Goal: Task Accomplishment & Management: Use online tool/utility

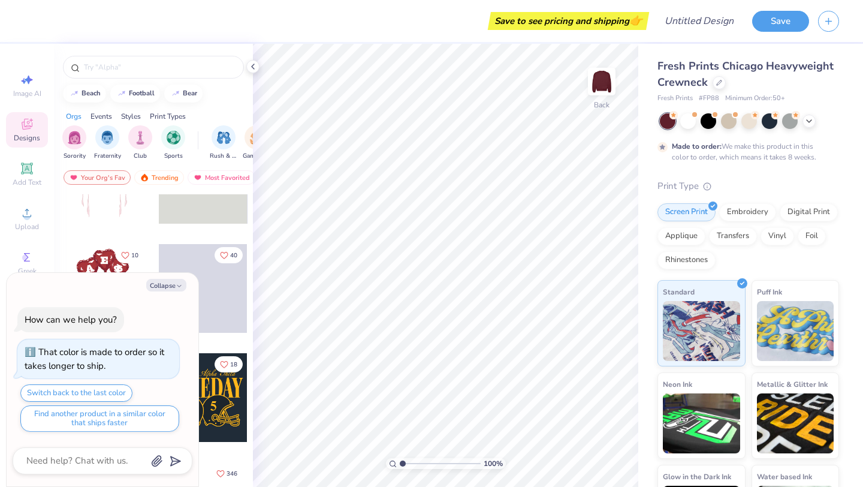
scroll to position [62, 0]
click at [178, 283] on icon "button" at bounding box center [179, 285] width 7 height 7
type textarea "x"
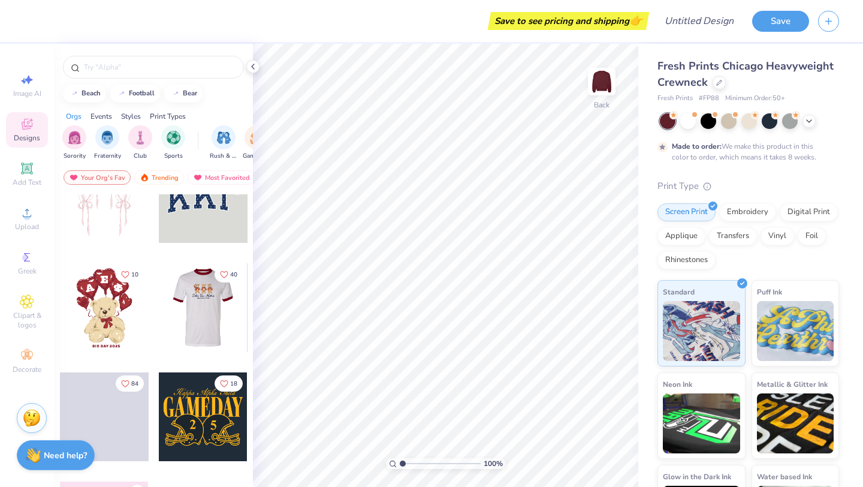
scroll to position [0, 0]
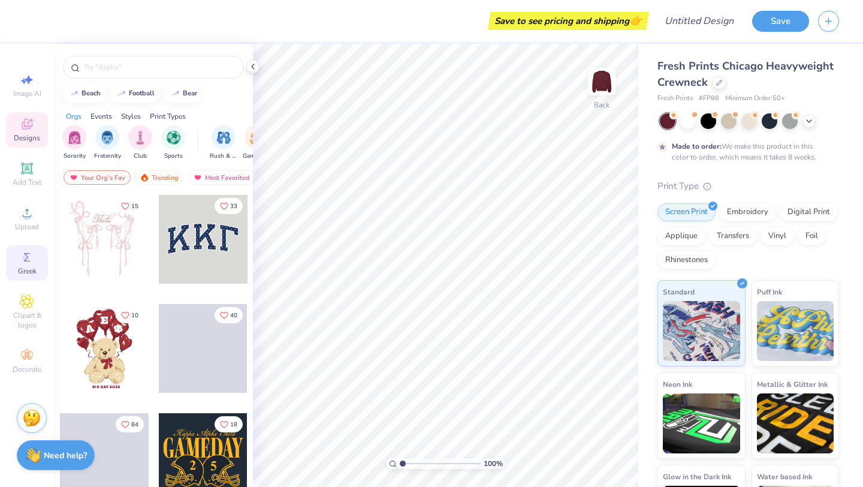
click at [37, 260] on div "Greek" at bounding box center [27, 262] width 42 height 35
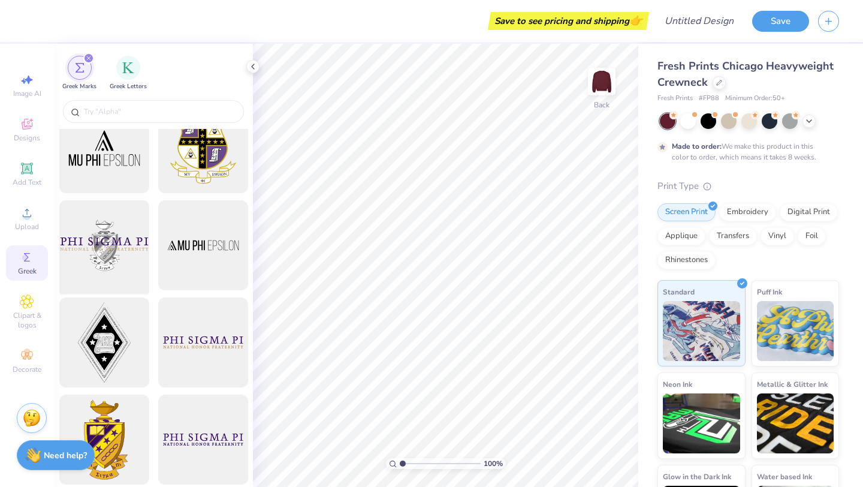
scroll to position [126, 0]
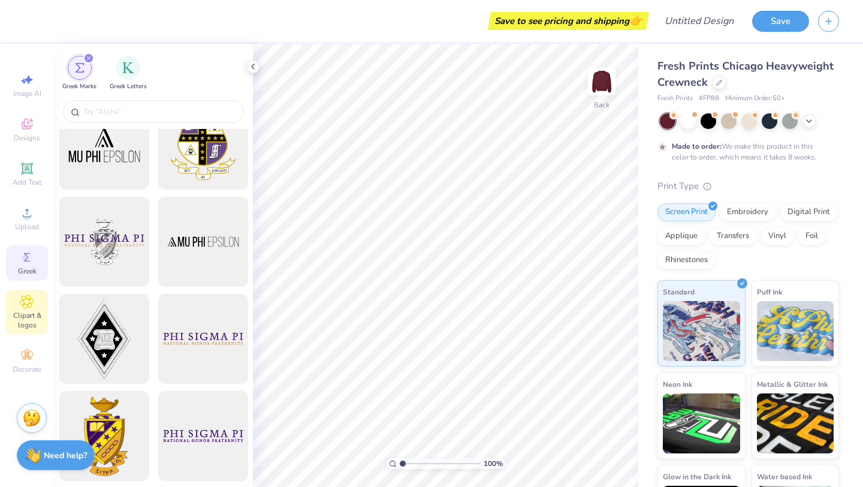
click at [24, 313] on span "Clipart & logos" at bounding box center [27, 319] width 42 height 19
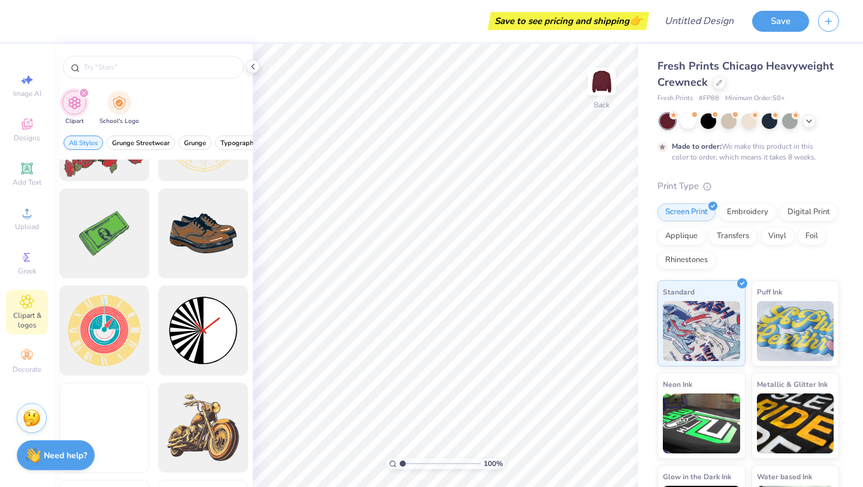
scroll to position [278, 0]
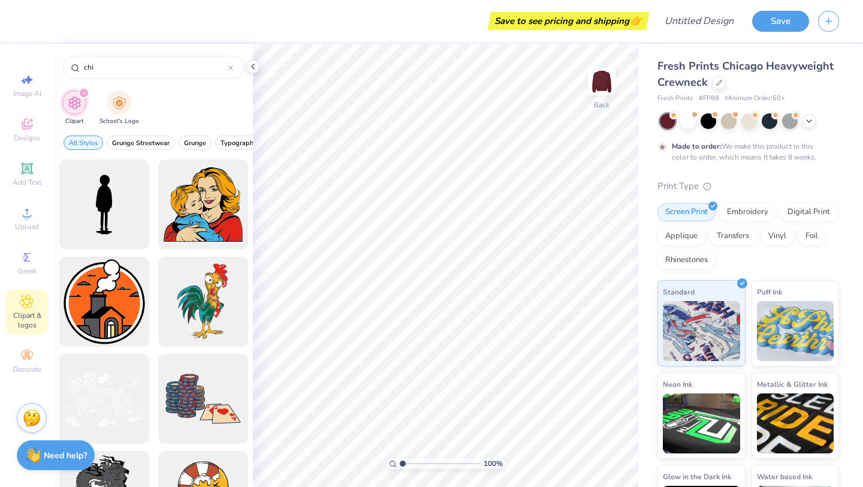
type input "chi"
click at [80, 93] on div "filter for Clipart" at bounding box center [84, 93] width 11 height 11
click at [23, 356] on icon at bounding box center [26, 355] width 11 height 8
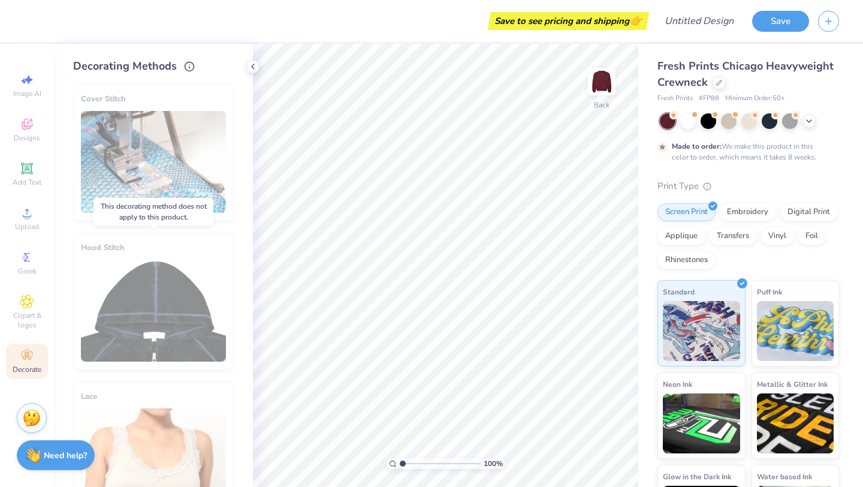
click at [190, 295] on div "Hood Stitch" at bounding box center [153, 301] width 161 height 137
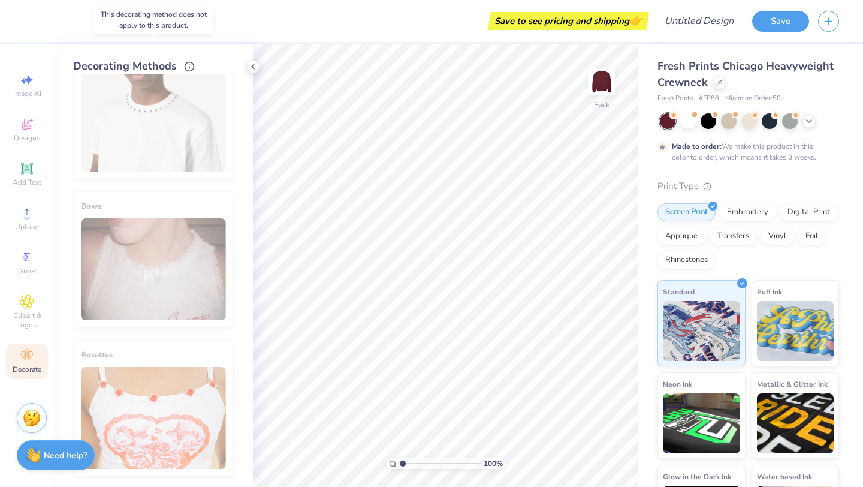
scroll to position [638, 0]
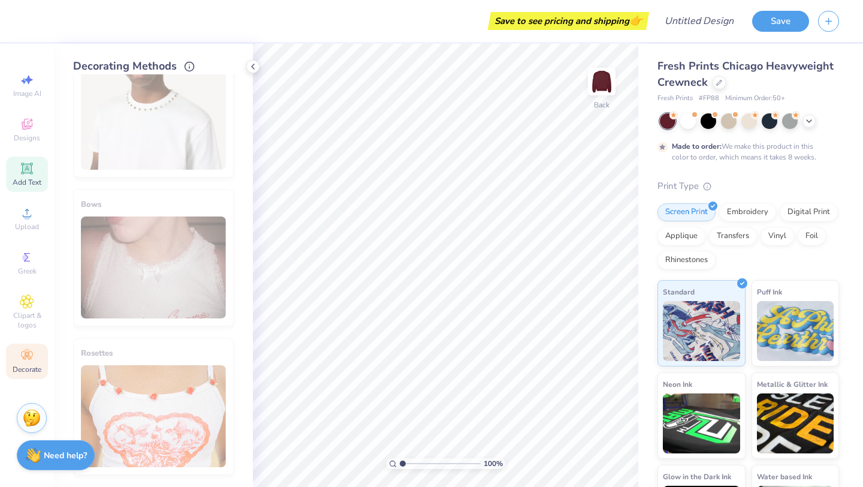
click at [32, 165] on icon at bounding box center [27, 168] width 14 height 14
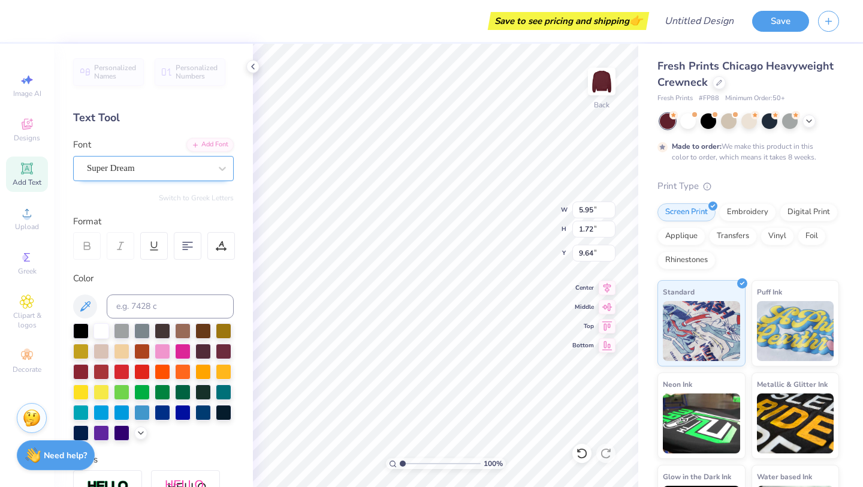
click at [201, 168] on div "Super Dream" at bounding box center [149, 168] width 126 height 19
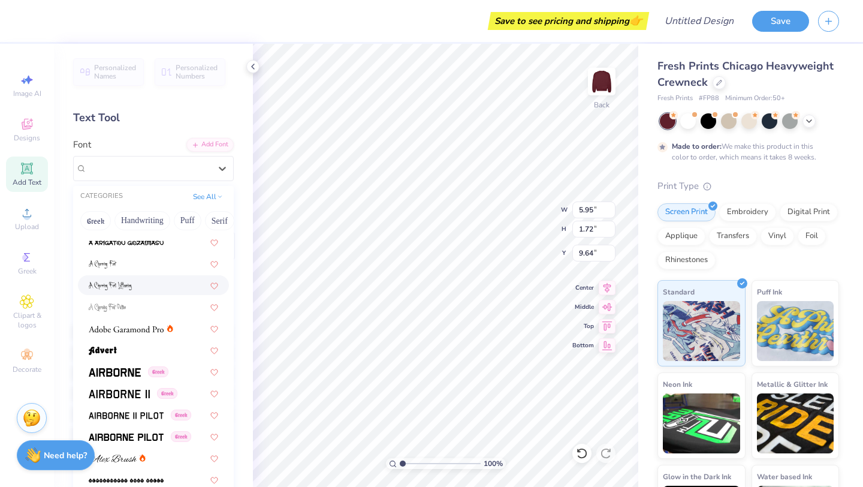
scroll to position [86, 0]
click at [155, 330] on img at bounding box center [126, 328] width 75 height 8
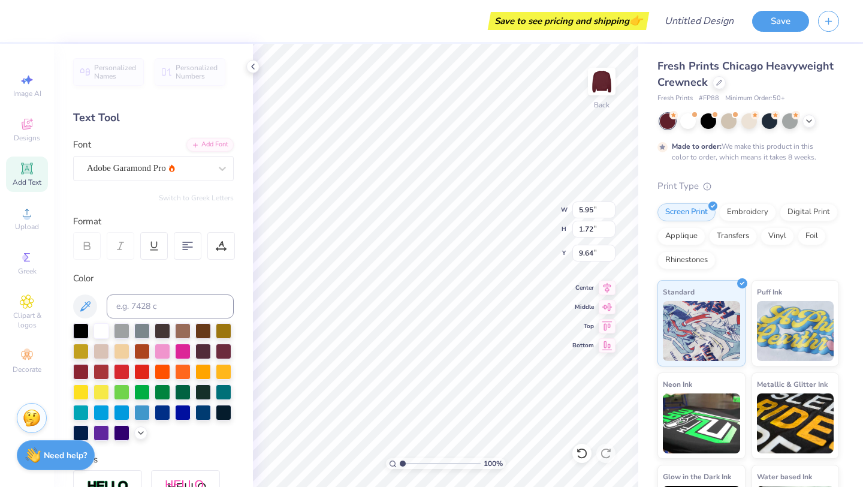
type input "6.22"
type input "1.71"
click at [152, 176] on div at bounding box center [148, 168] width 123 height 16
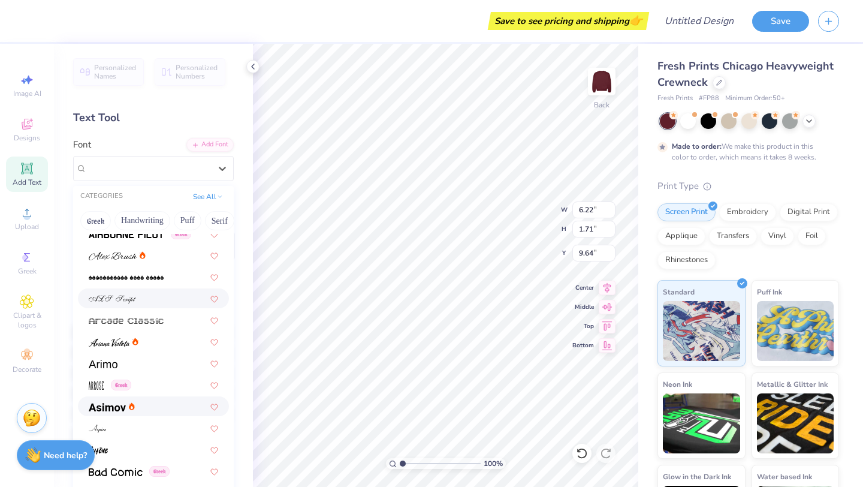
scroll to position [291, 0]
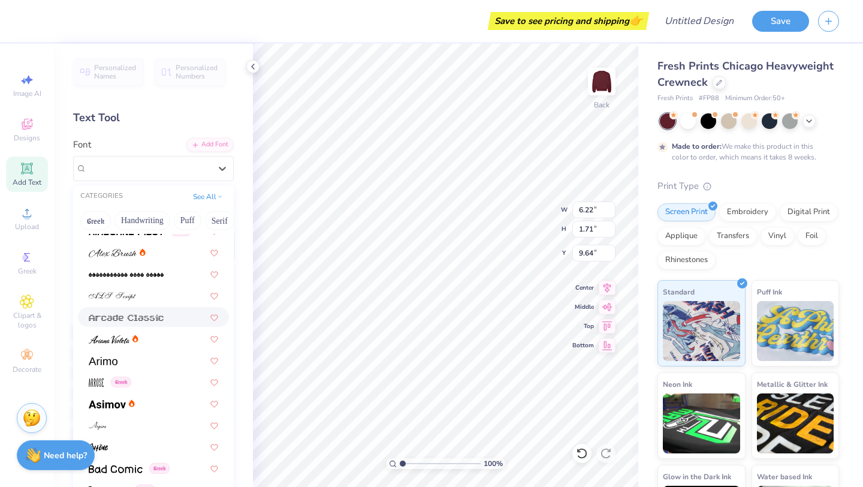
click at [132, 316] on img at bounding box center [126, 317] width 75 height 8
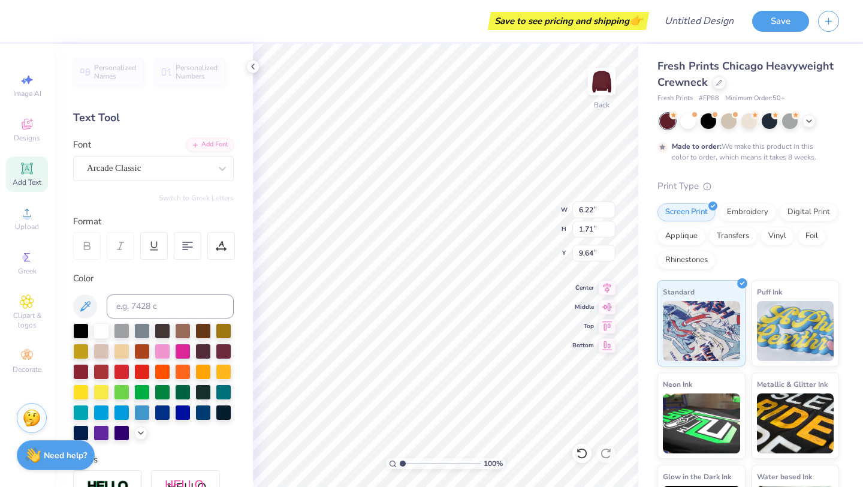
type input "7.12"
type input "9.65"
click at [231, 369] on div at bounding box center [224, 371] width 16 height 16
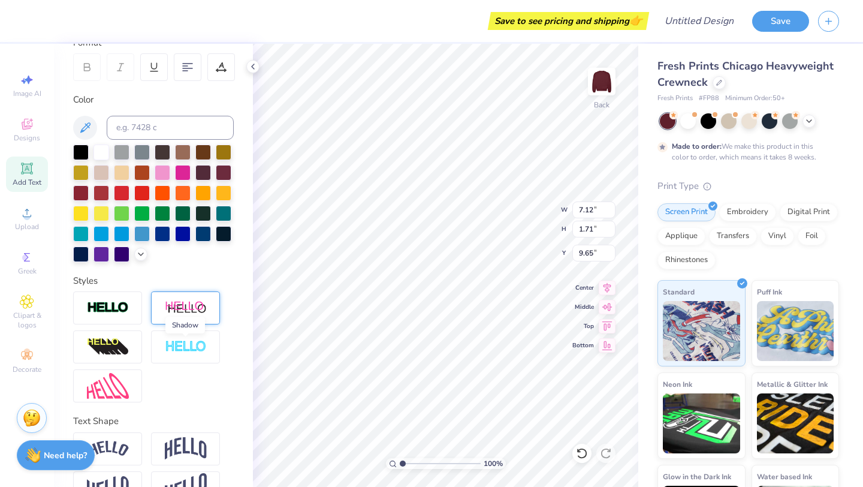
scroll to position [183, 0]
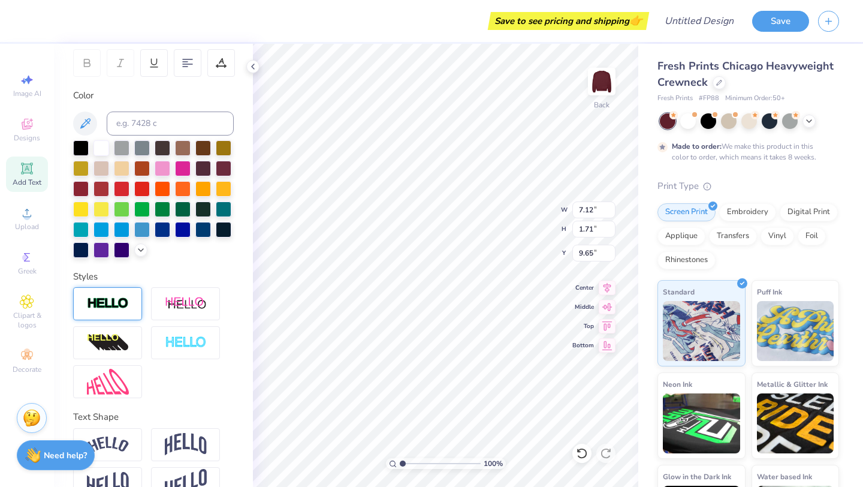
click at [119, 295] on div at bounding box center [107, 303] width 69 height 33
type input "7.15"
type input "1.74"
type input "9.63"
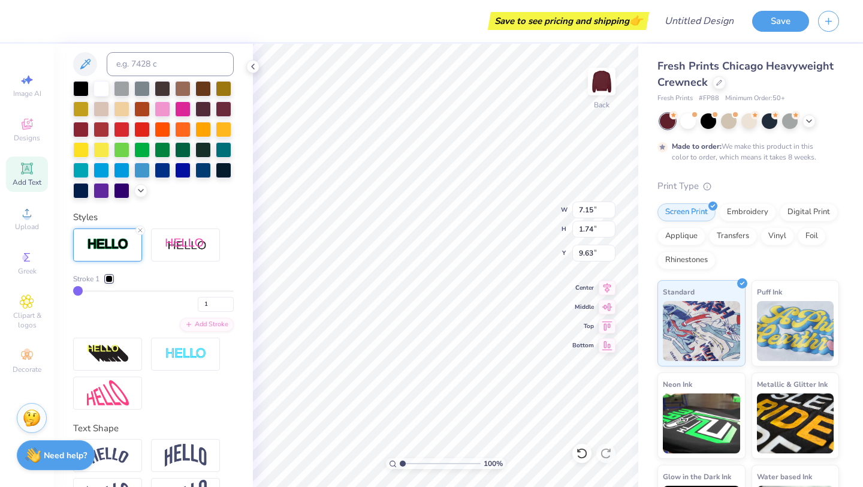
scroll to position [303, 0]
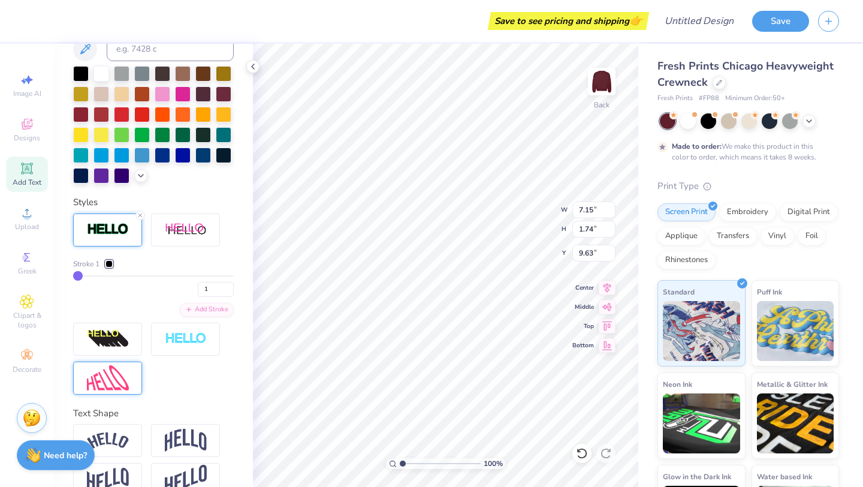
click at [111, 384] on img at bounding box center [108, 378] width 42 height 26
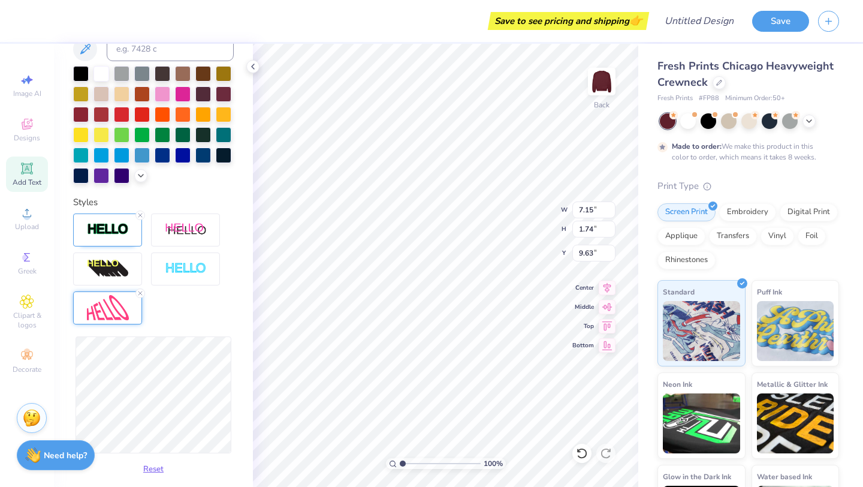
click at [248, 362] on div "Personalized Names Personalized Numbers Text Tool Add Font Font Arcade Classic …" at bounding box center [153, 265] width 199 height 443
type input "7.43"
type input "4.19"
type input "8.40"
type input "9.06"
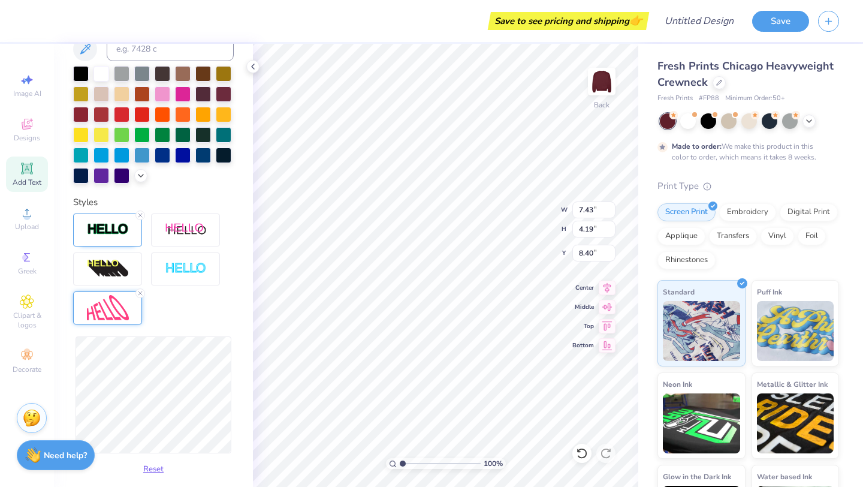
type input "5.04"
type input "7.98"
type input "6.76"
type input "4.70"
type input "8.15"
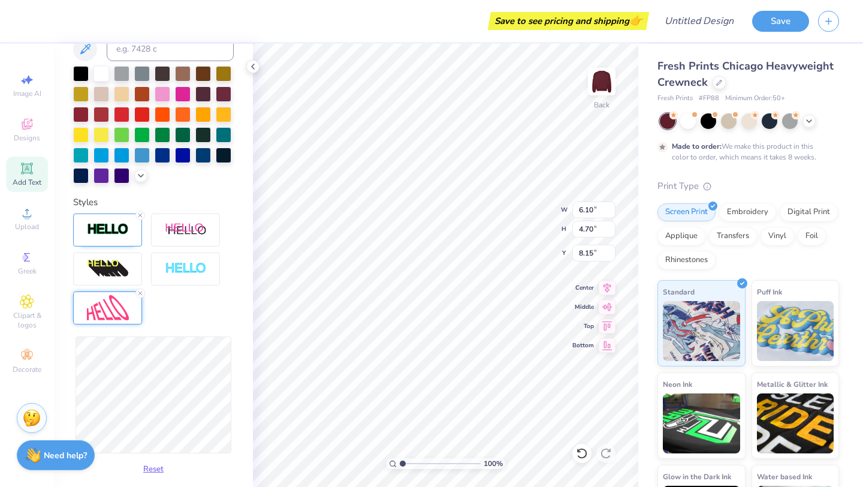
type input "6.43"
type input "2.56"
type input "9.22"
type input "8.05"
type input "2.99"
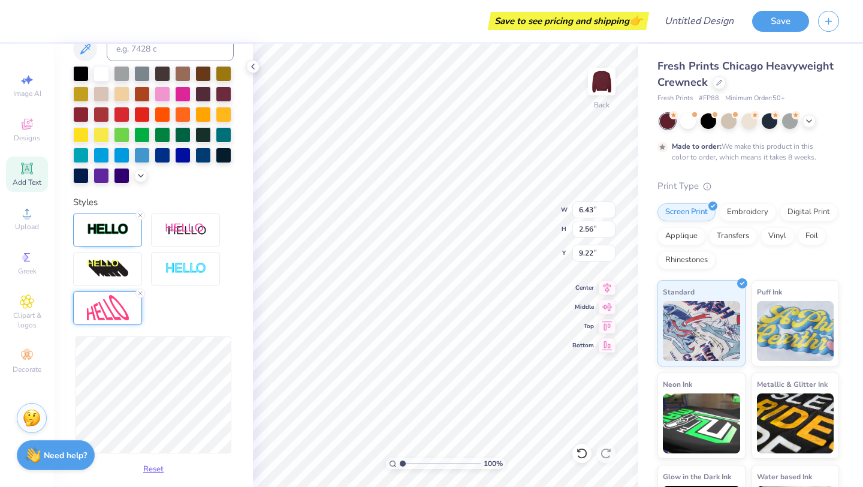
type input "9.01"
type input "7.85"
type input "4.07"
type input "8.46"
type textarea "chiO"
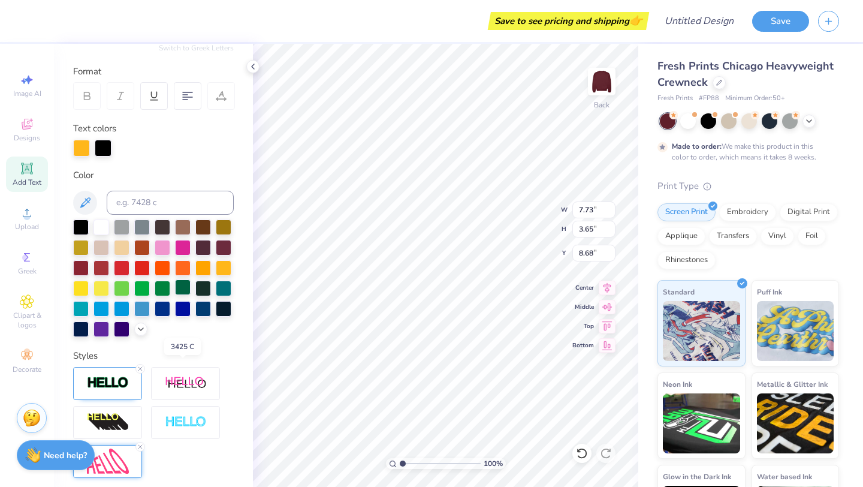
scroll to position [0, 0]
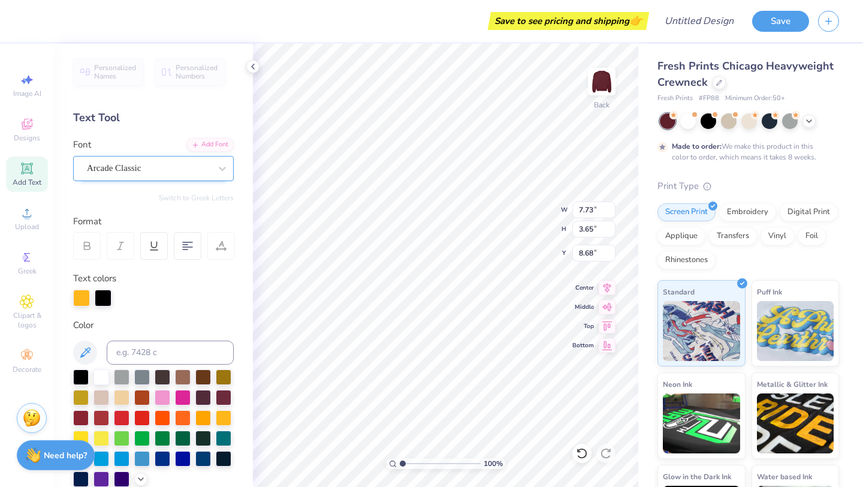
click at [174, 162] on div "Arcade Classic" at bounding box center [149, 168] width 126 height 19
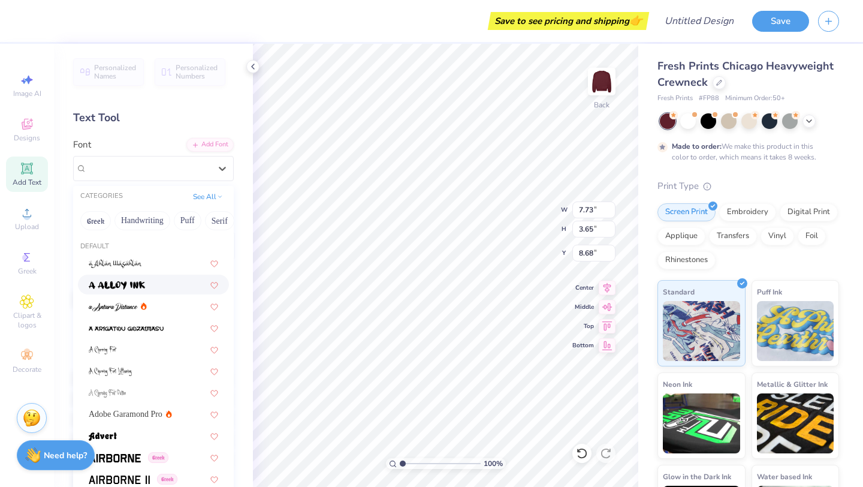
click at [153, 283] on div at bounding box center [153, 284] width 129 height 13
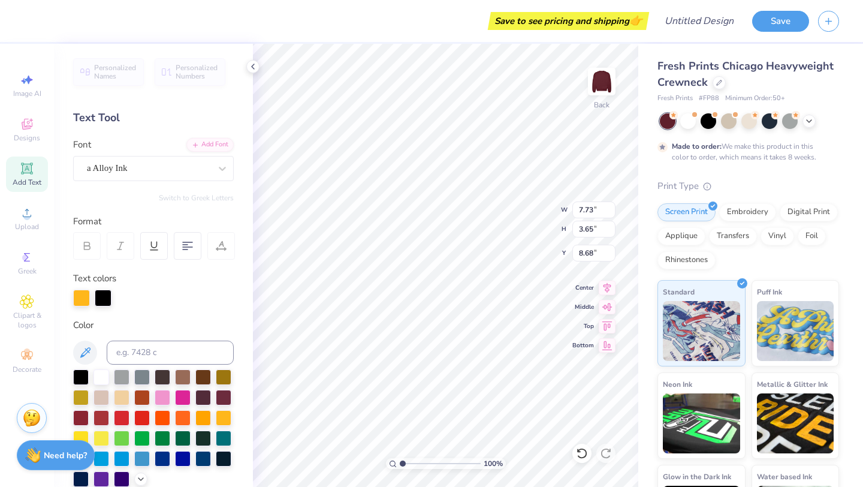
type input "7.50"
type input "3.55"
type input "8.73"
click at [140, 168] on div "a Alloy Ink" at bounding box center [149, 168] width 126 height 19
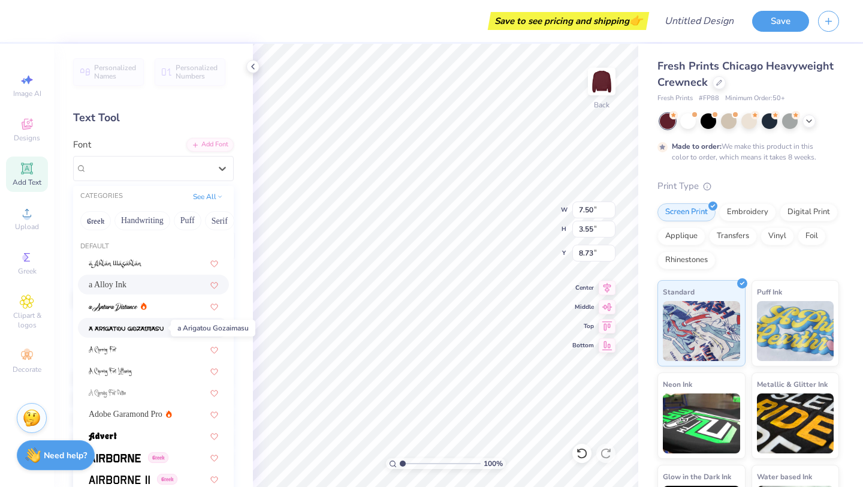
click at [138, 327] on img at bounding box center [126, 328] width 75 height 8
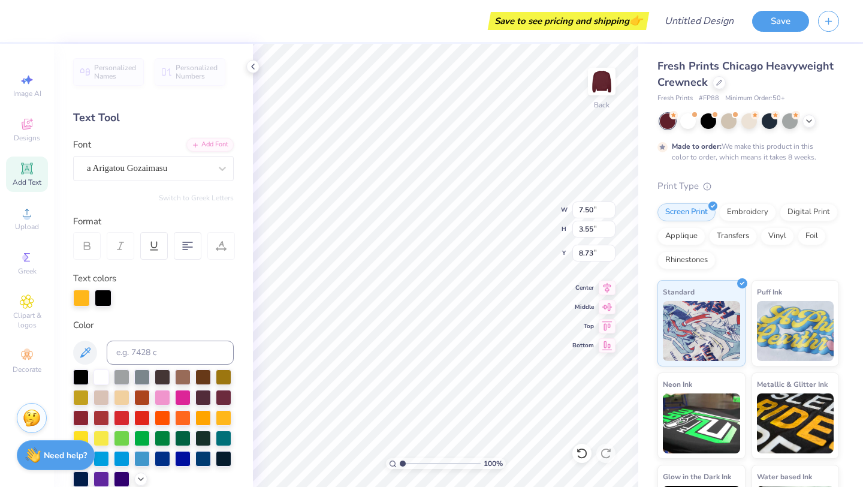
type input "7.52"
type input "3.53"
type input "8.74"
click at [156, 165] on div "a Arigatou Gozaimasu" at bounding box center [149, 168] width 126 height 19
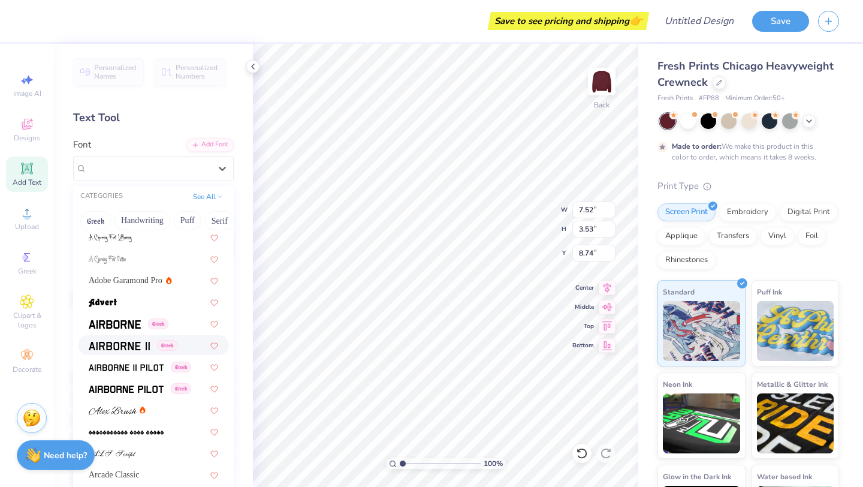
scroll to position [203, 0]
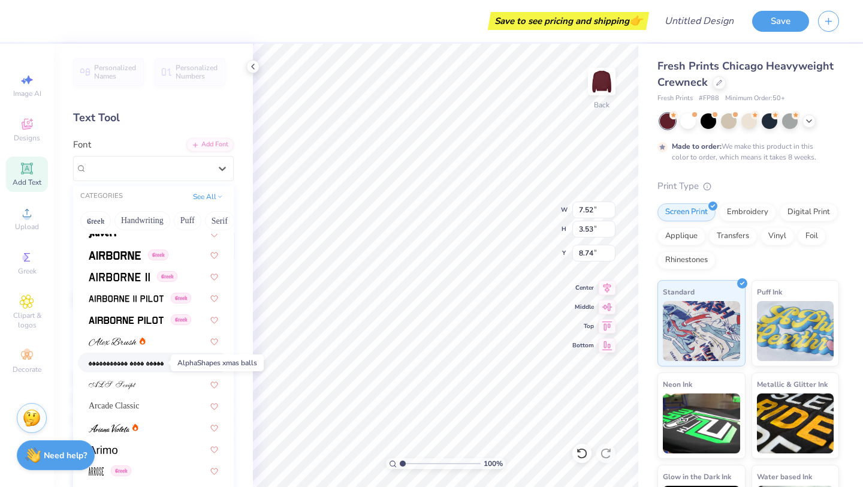
click at [149, 363] on img at bounding box center [126, 363] width 75 height 8
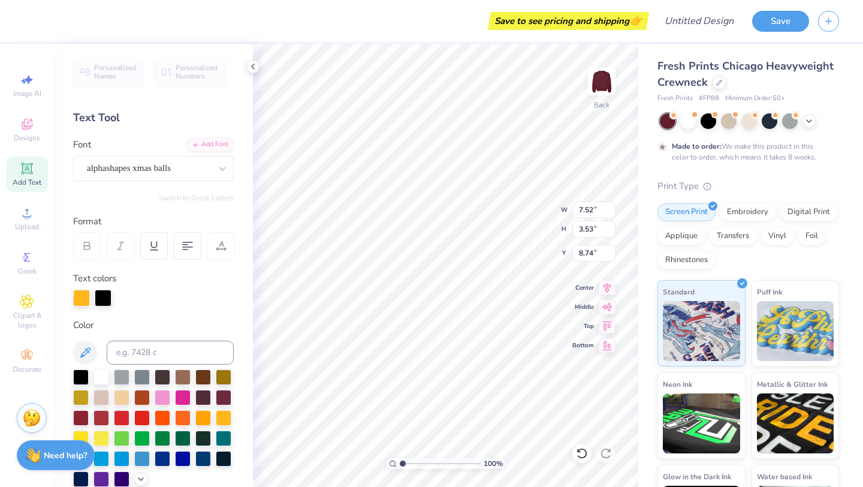
type input "7.48"
type input "3.90"
type input "8.55"
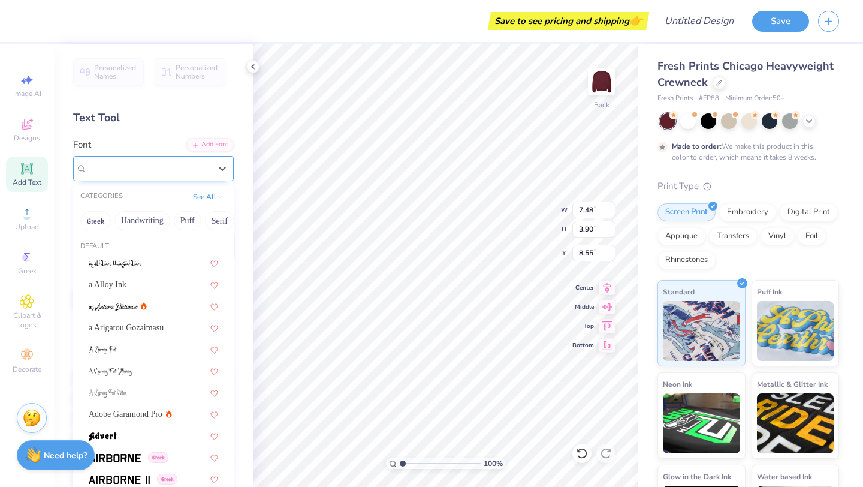
click at [161, 162] on div "alphashapes xmas balls" at bounding box center [149, 168] width 126 height 19
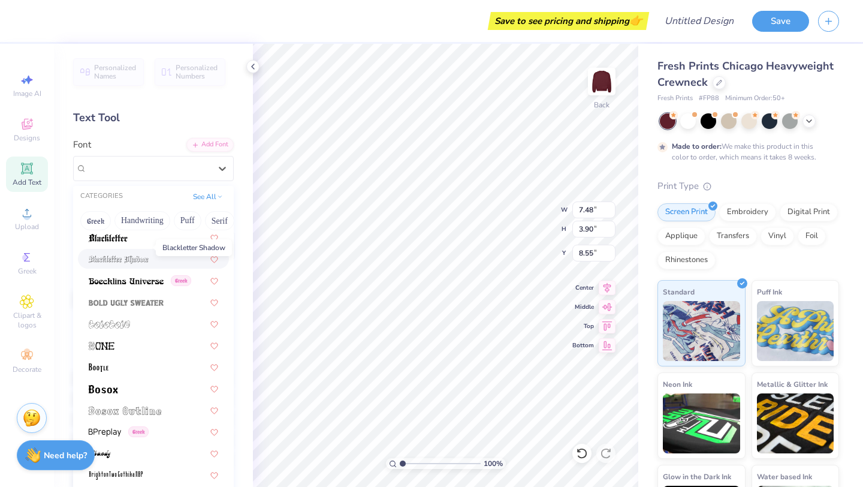
scroll to position [685, 0]
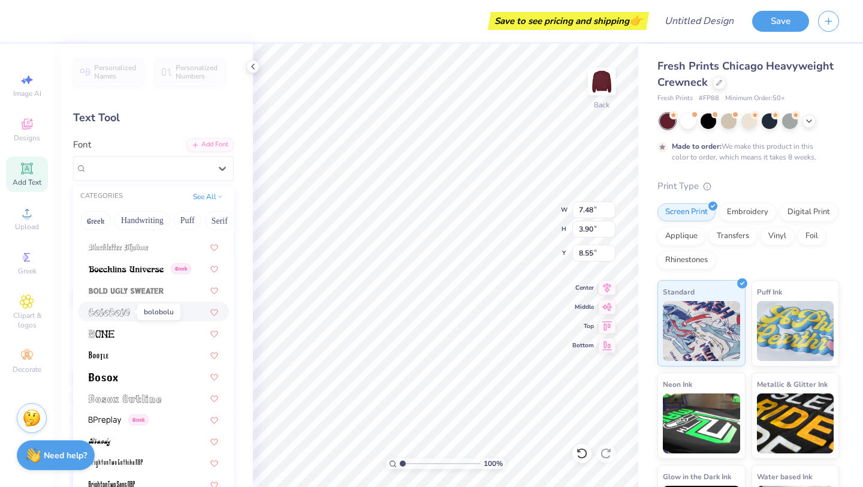
click at [117, 313] on img at bounding box center [109, 312] width 41 height 8
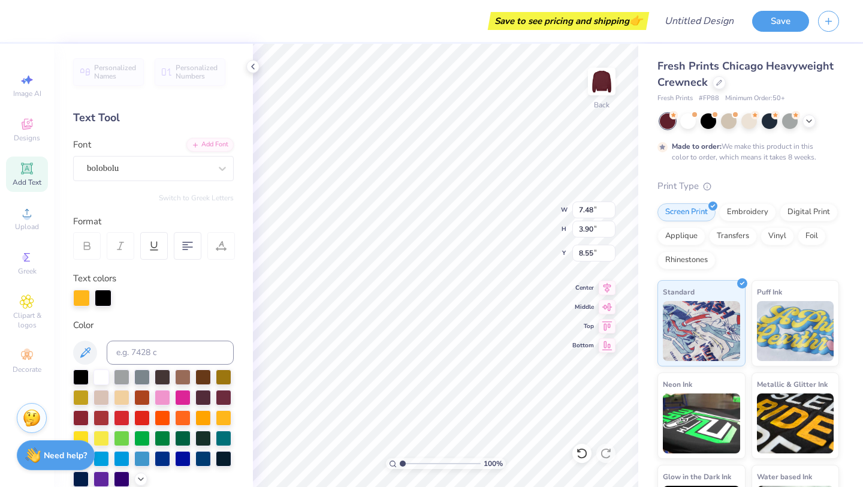
type input "7.46"
type input "3.75"
type input "8.62"
click at [142, 373] on div at bounding box center [142, 376] width 16 height 16
click at [102, 372] on div at bounding box center [101, 376] width 16 height 16
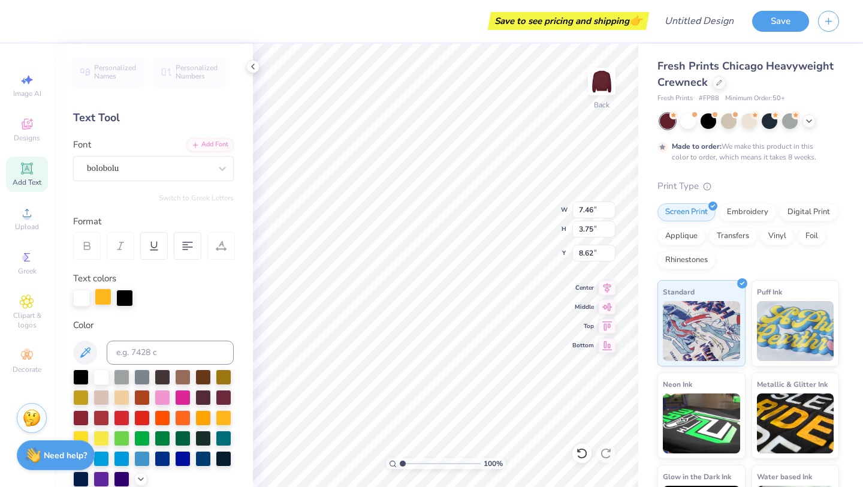
click at [104, 300] on div at bounding box center [103, 296] width 17 height 17
click at [103, 378] on div at bounding box center [101, 376] width 16 height 16
click at [107, 294] on div at bounding box center [103, 296] width 17 height 17
click at [102, 373] on div at bounding box center [101, 376] width 16 height 16
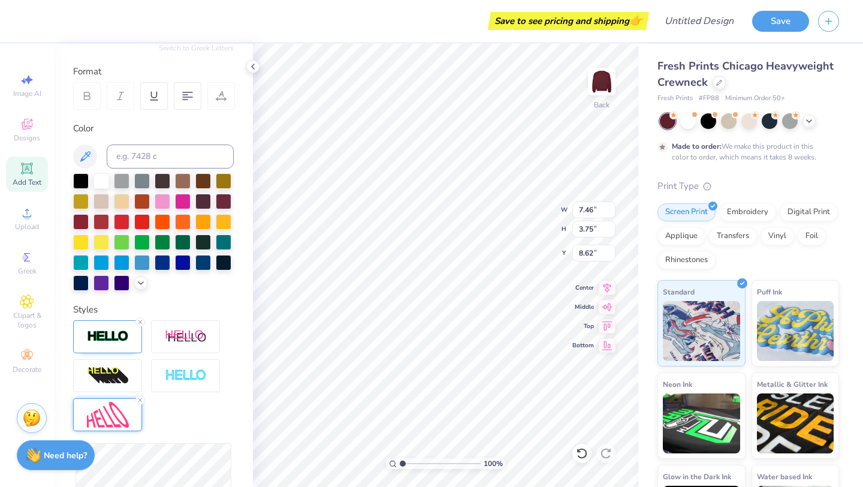
scroll to position [167, 0]
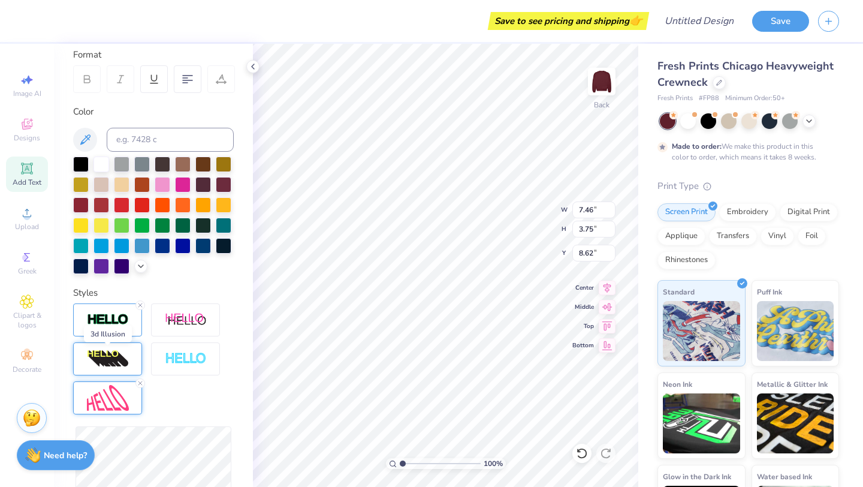
click at [126, 361] on img at bounding box center [108, 358] width 42 height 19
type input "9.67"
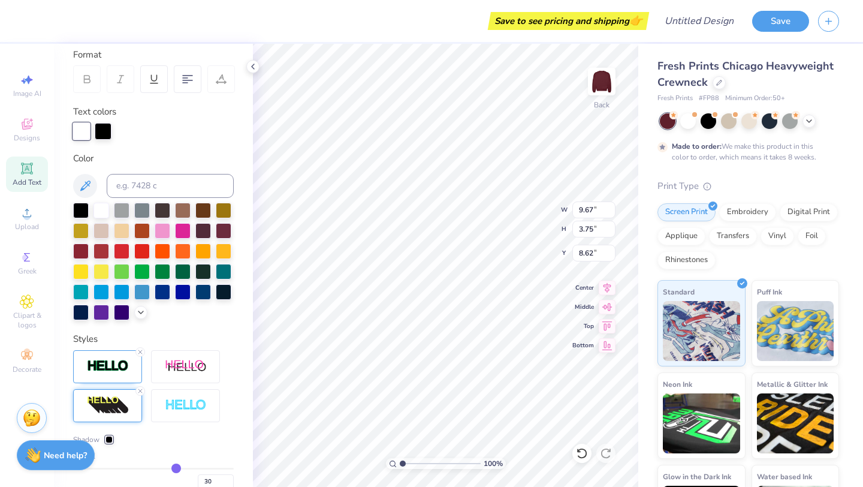
type input "4.85"
click at [190, 373] on img at bounding box center [186, 366] width 42 height 15
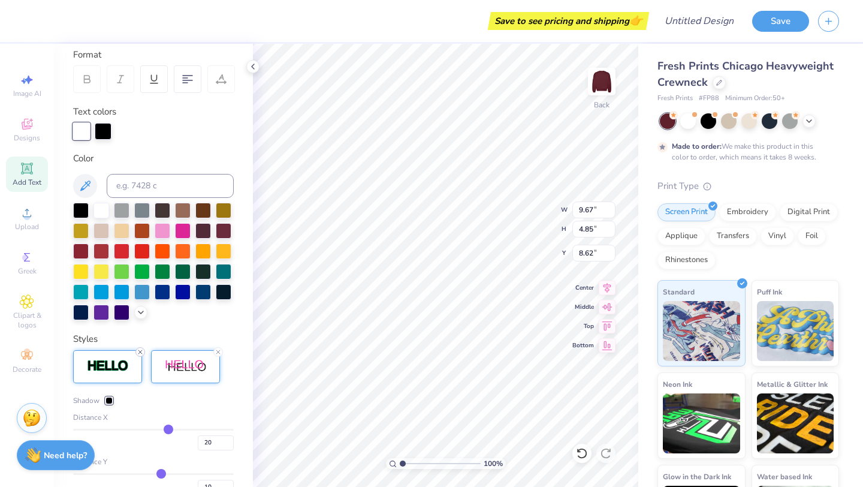
click at [140, 351] on icon at bounding box center [140, 351] width 7 height 7
type input "9.65"
type input "4.84"
type input "8.64"
click at [143, 351] on div "Shadow Distance X 20 Distance Y 10 Spread 0" at bounding box center [153, 483] width 161 height 267
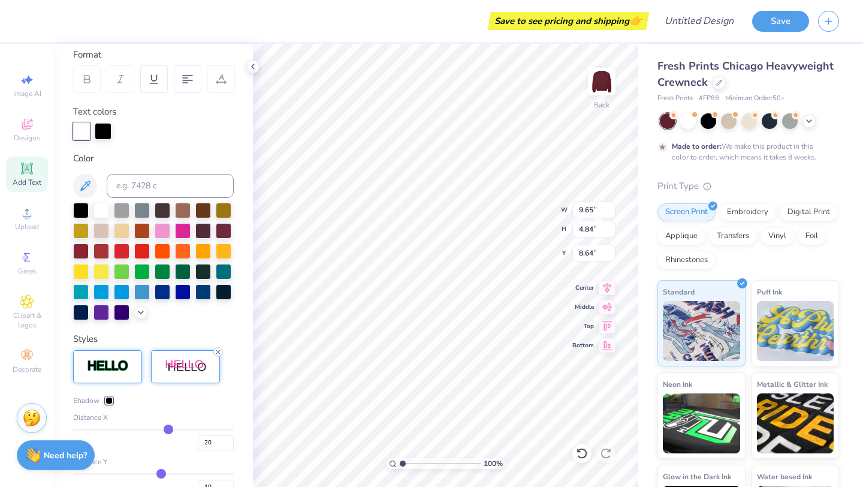
click at [218, 352] on line at bounding box center [218, 352] width 4 height 4
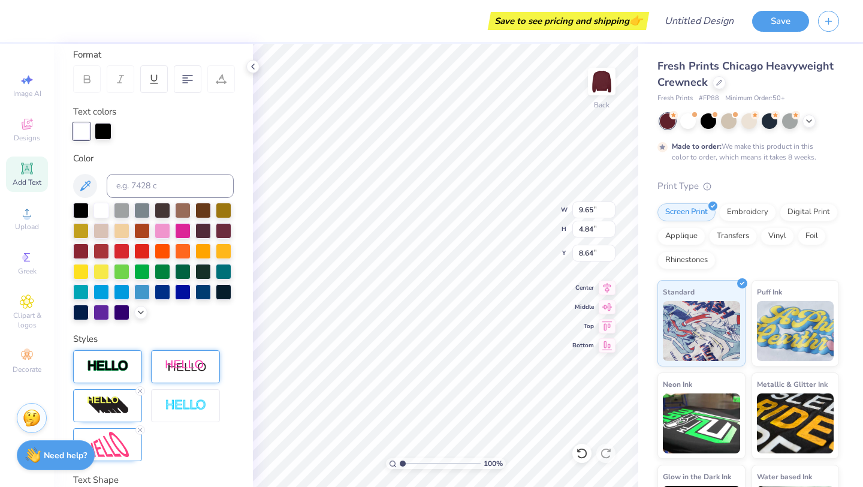
click at [222, 351] on div at bounding box center [153, 405] width 161 height 111
click at [140, 386] on div at bounding box center [140, 391] width 10 height 10
type input "7.43"
type input "3.72"
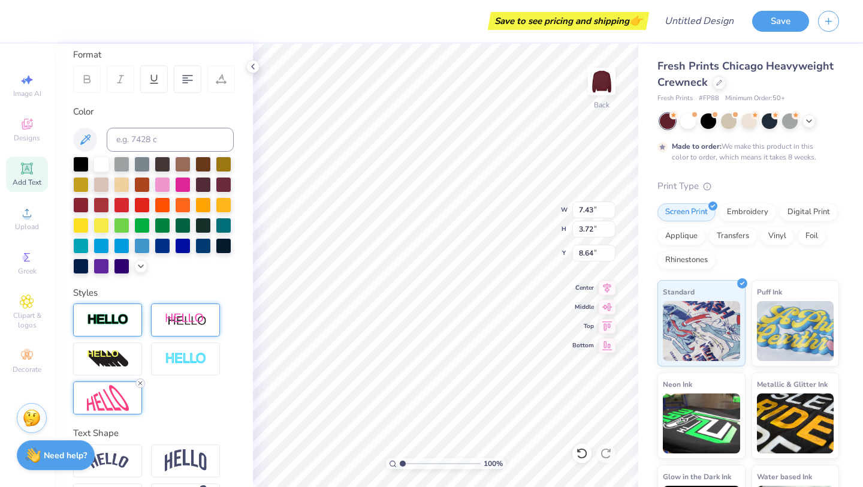
click at [140, 385] on icon at bounding box center [140, 382] width 7 height 7
type input "4.18"
type input "1.76"
type input "9.62"
click at [203, 349] on div at bounding box center [185, 358] width 69 height 33
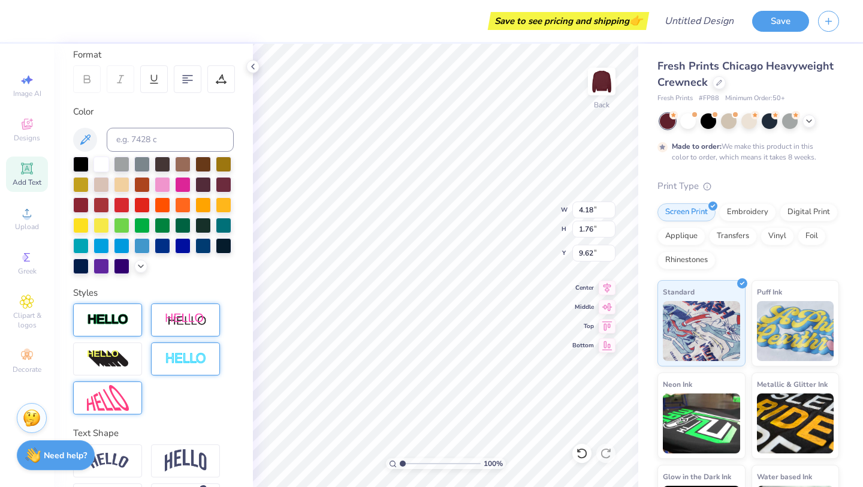
type input "4.21"
type input "1.79"
type input "9.60"
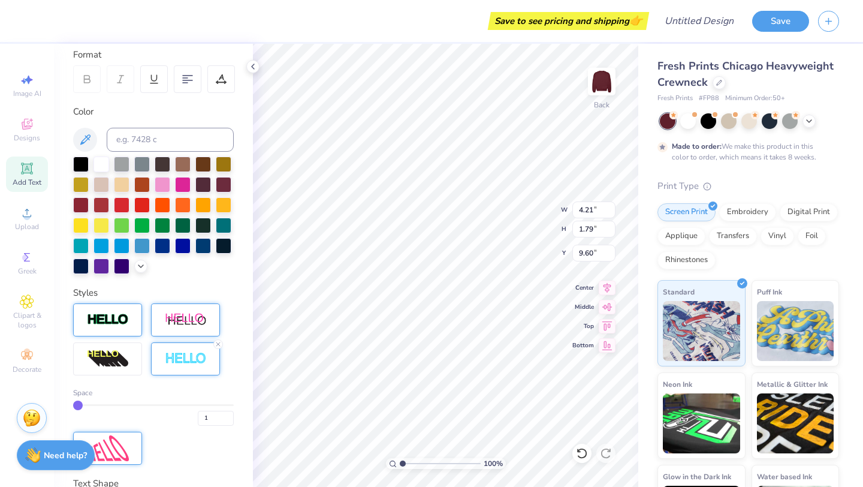
type input "9.47"
type input "4.03"
type input "6.87"
type input "6.86"
type input "13.13"
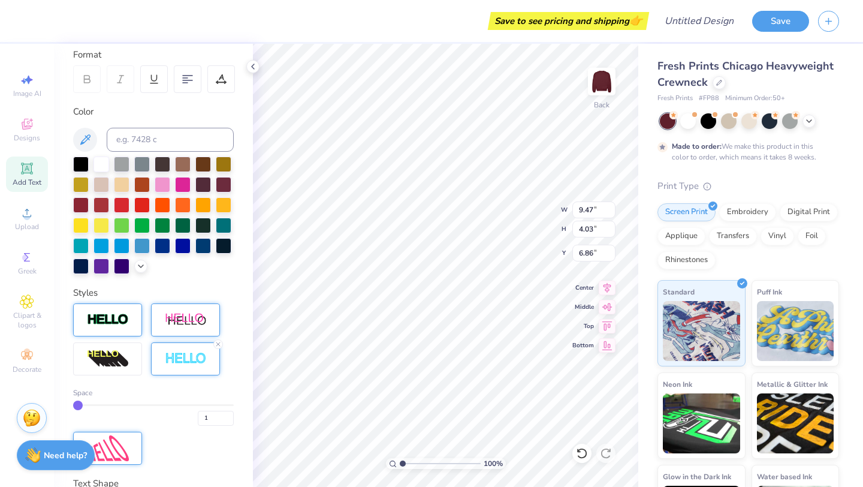
type input "5.59"
type input "5.18"
click at [792, 216] on div "Digital Print" at bounding box center [809, 210] width 58 height 18
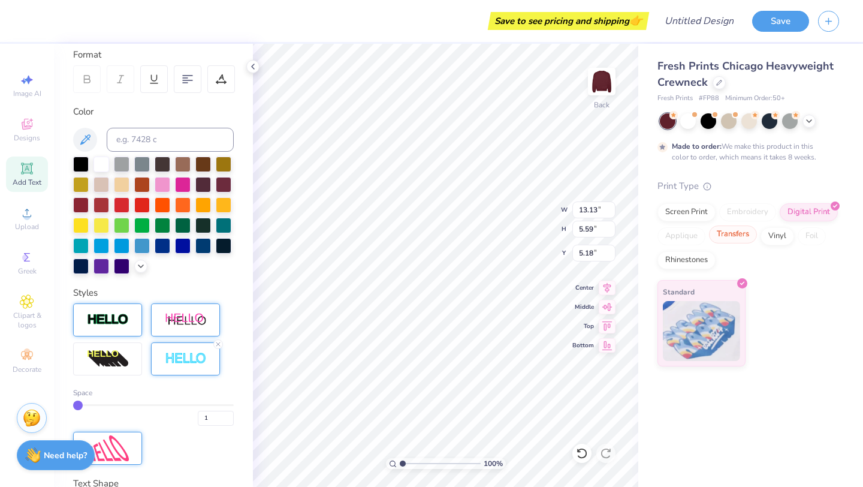
click at [738, 238] on div "Transfers" at bounding box center [733, 234] width 48 height 18
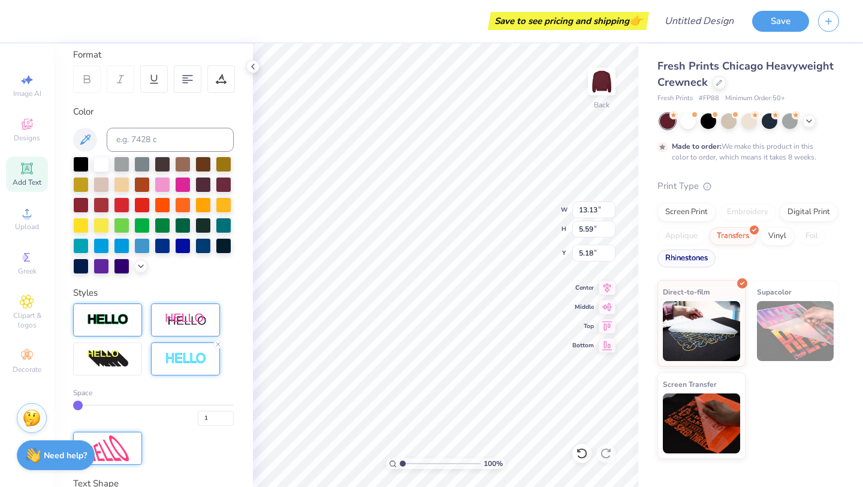
click at [691, 263] on div "Rhinestones" at bounding box center [686, 258] width 58 height 18
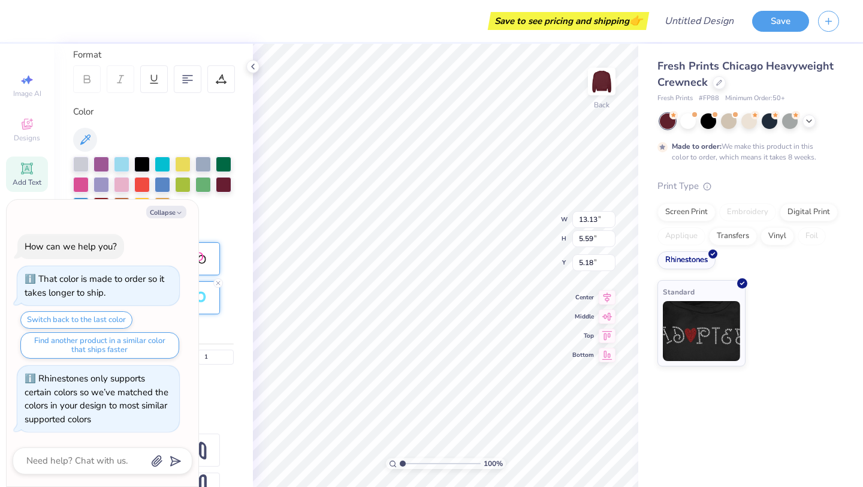
click at [206, 211] on div at bounding box center [153, 184] width 161 height 56
click at [698, 260] on div "Rhinestones" at bounding box center [686, 258] width 58 height 18
click at [743, 282] on icon at bounding box center [742, 281] width 5 height 5
click at [170, 215] on button "Collapse" at bounding box center [166, 212] width 40 height 13
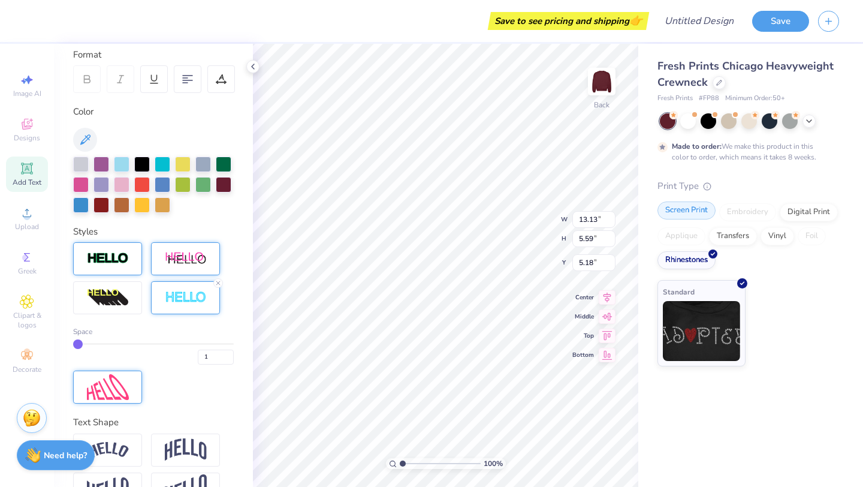
click at [696, 211] on div "Screen Print" at bounding box center [686, 210] width 58 height 18
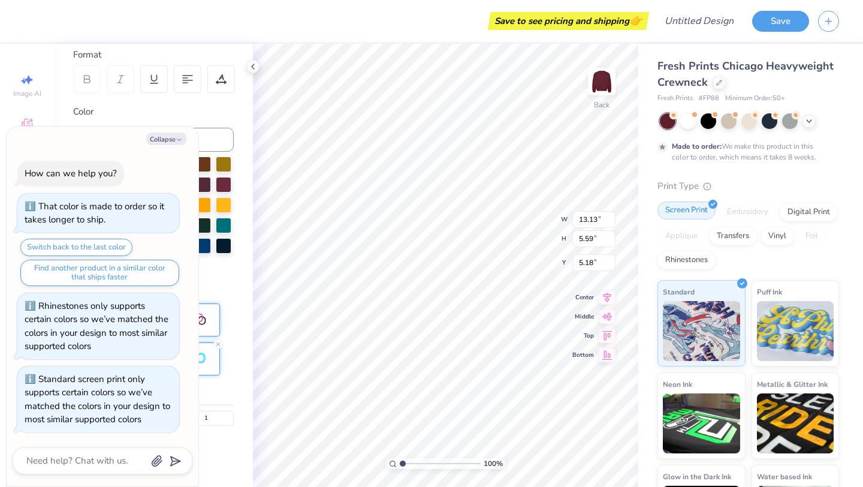
scroll to position [0, 0]
click at [173, 141] on button "Collapse" at bounding box center [166, 138] width 40 height 13
type textarea "x"
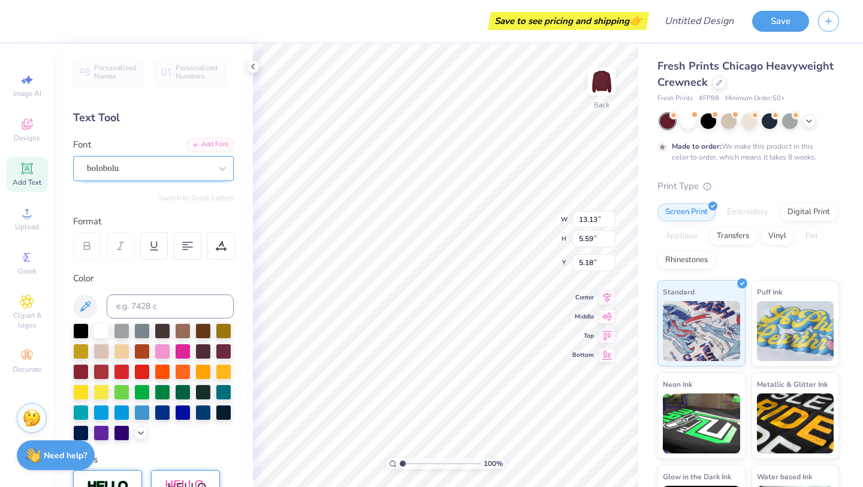
click at [180, 173] on div "bolobolu" at bounding box center [149, 168] width 126 height 19
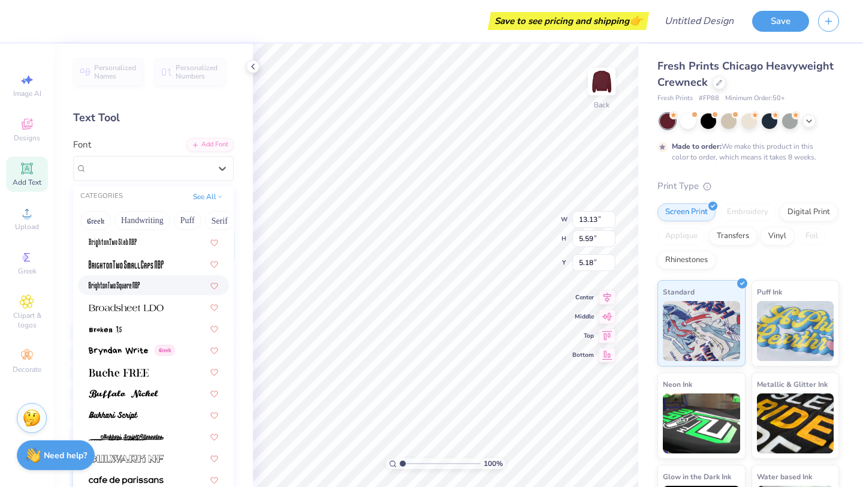
scroll to position [974, 0]
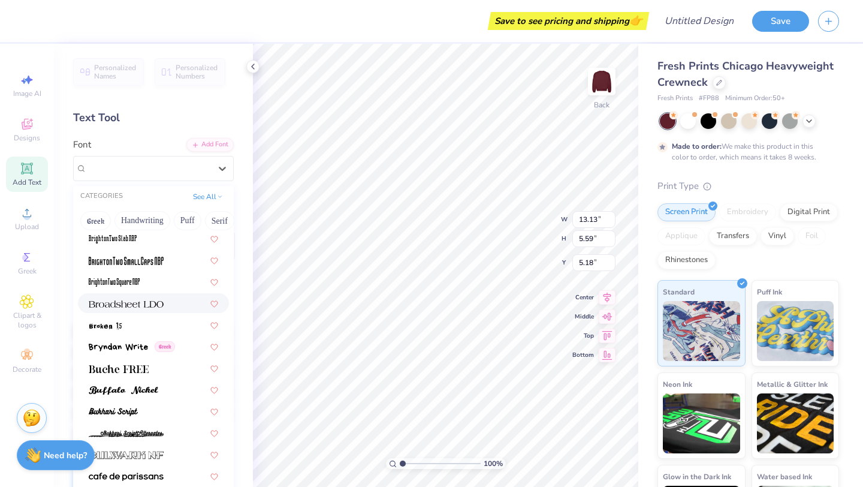
click at [133, 312] on div at bounding box center [153, 303] width 151 height 20
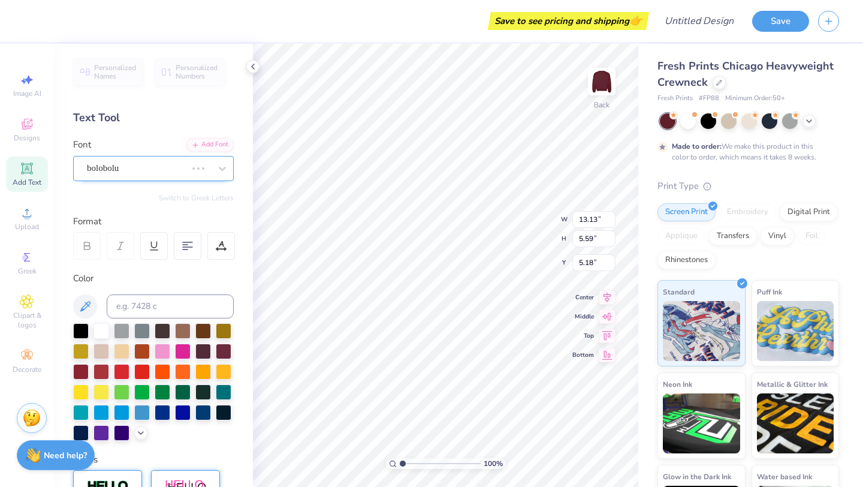
click at [165, 172] on div "bolobolu" at bounding box center [137, 168] width 102 height 19
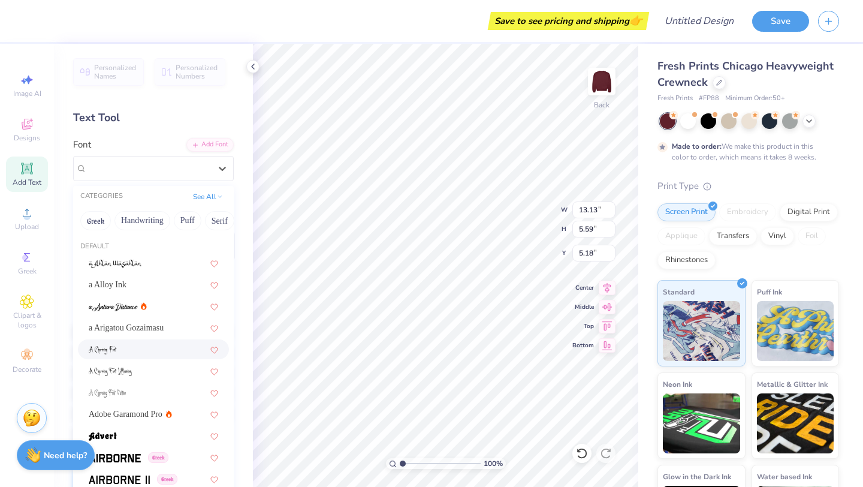
type input "14.71"
type input "5.80"
type input "5.07"
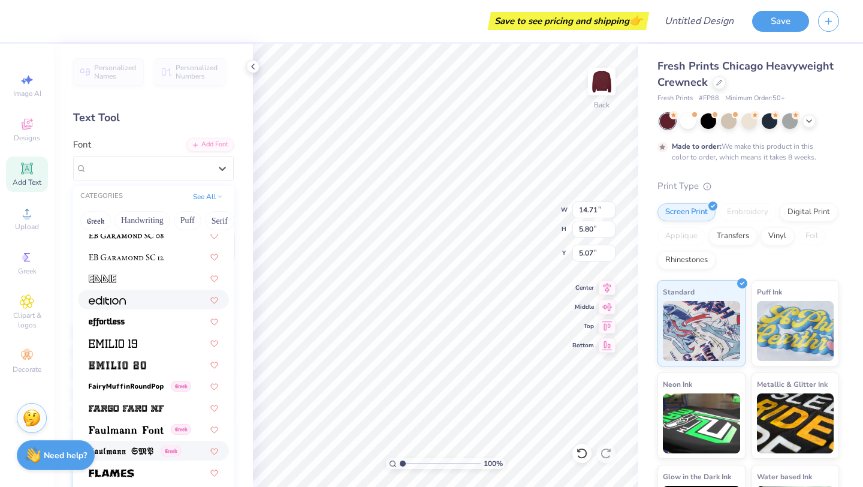
scroll to position [2360, 0]
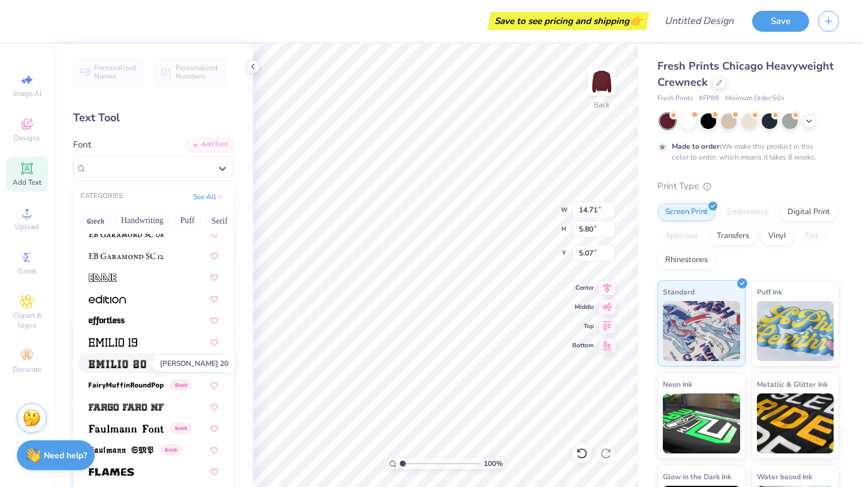
click at [137, 363] on img at bounding box center [118, 364] width 58 height 8
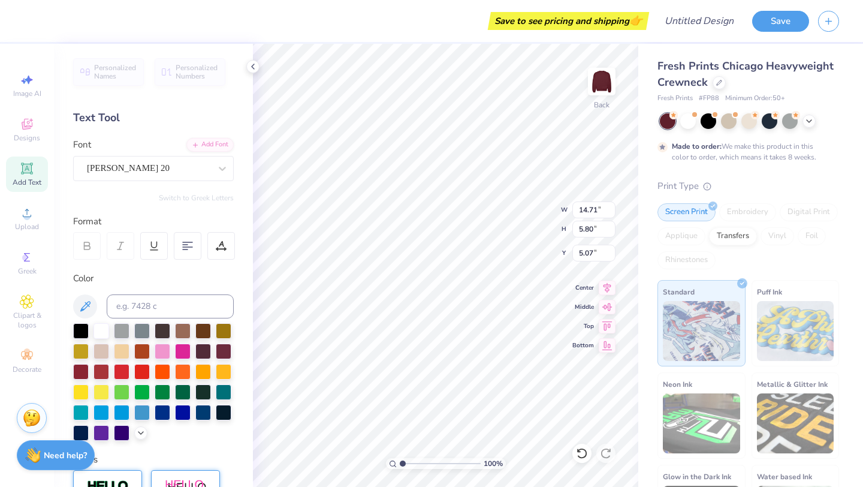
type input "17.05"
type input "5.72"
type input "5.11"
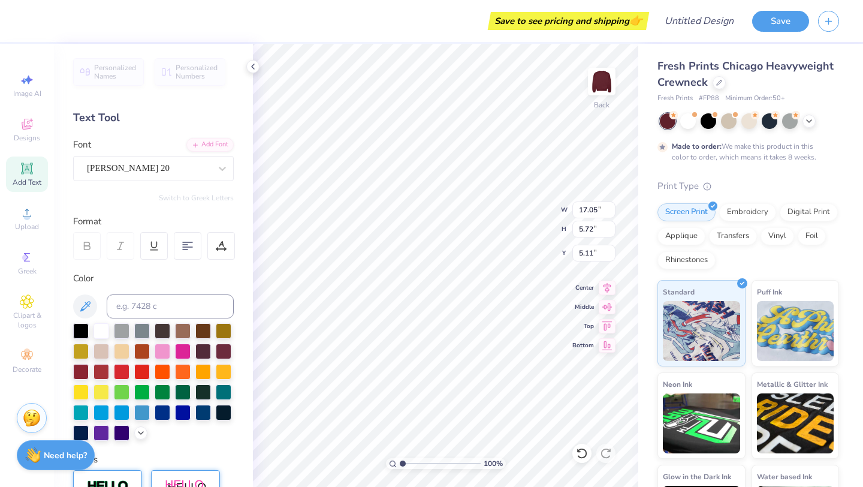
type input "10.46"
type input "3.51"
type input "7.32"
type textarea "chi omega"
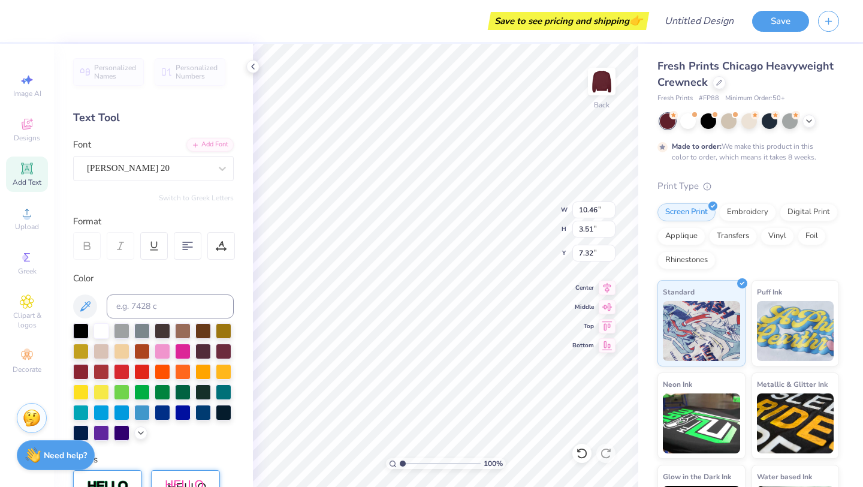
scroll to position [0, 1]
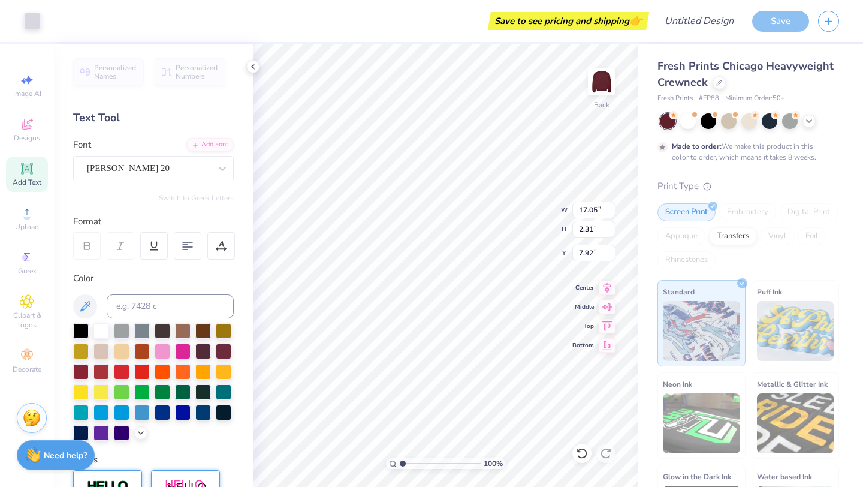
type input "7.93"
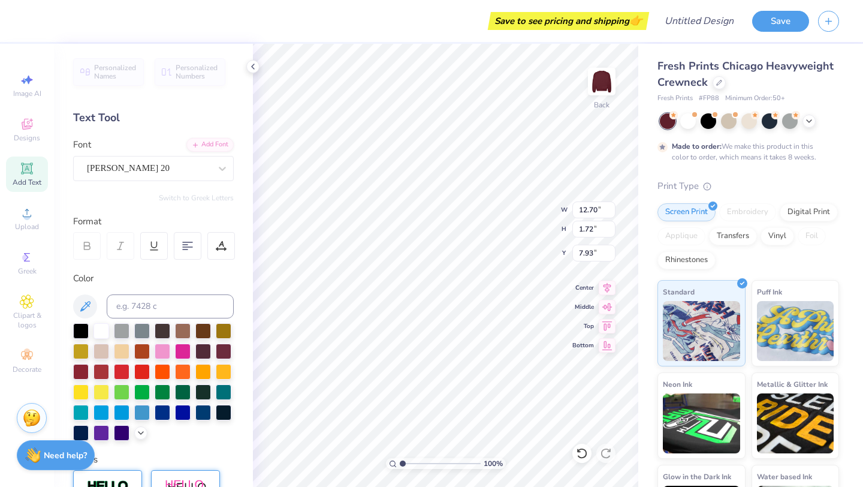
type input "12.70"
type input "1.72"
type input "6.83"
click at [735, 213] on div "Embroidery" at bounding box center [747, 212] width 57 height 18
type input "8.70"
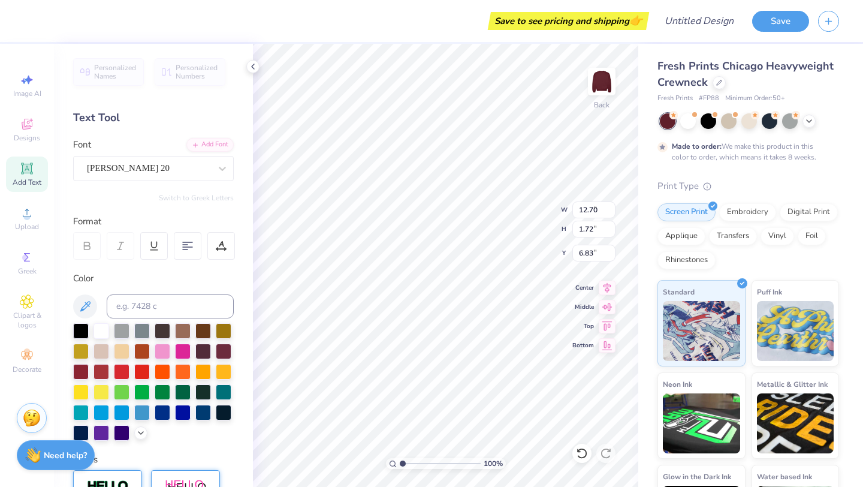
type input "1.18"
type input "4.69"
click at [732, 214] on div "Embroidery" at bounding box center [747, 210] width 57 height 18
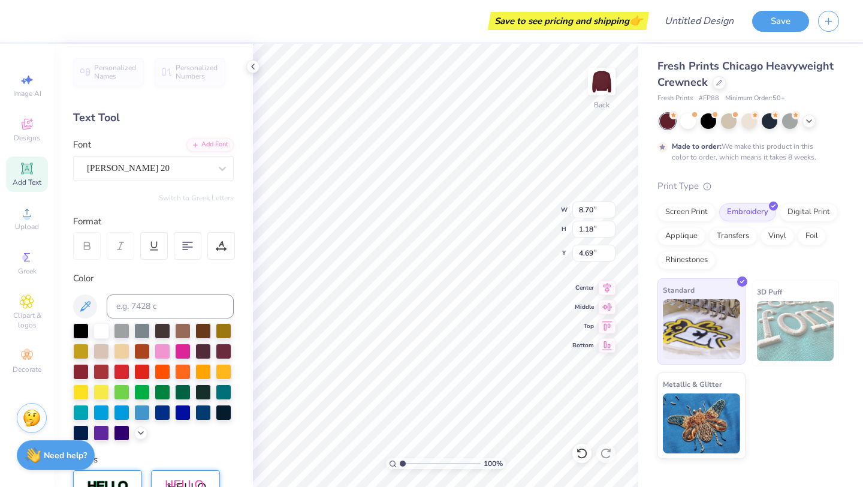
click at [726, 328] on img at bounding box center [701, 329] width 77 height 60
type input "9.04"
type input "1.23"
type input "4.65"
type input "9.42"
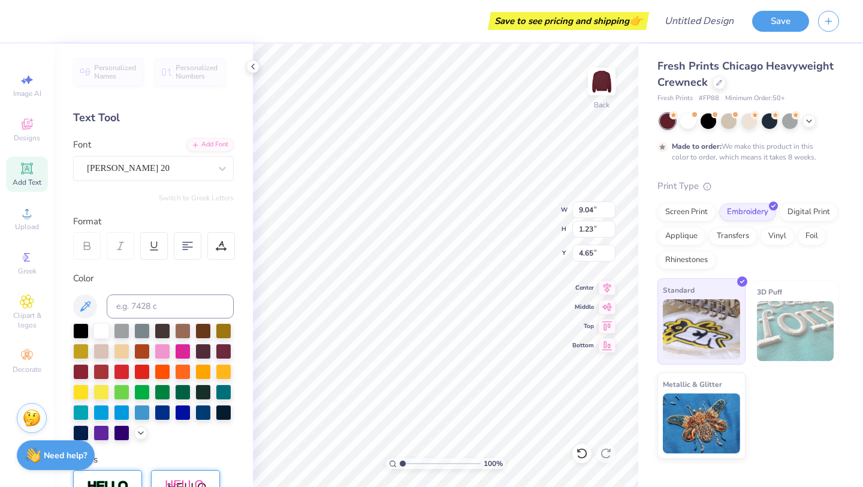
type input "1.28"
type input "4.60"
type input "10.85"
type input "1.47"
type input "11.05"
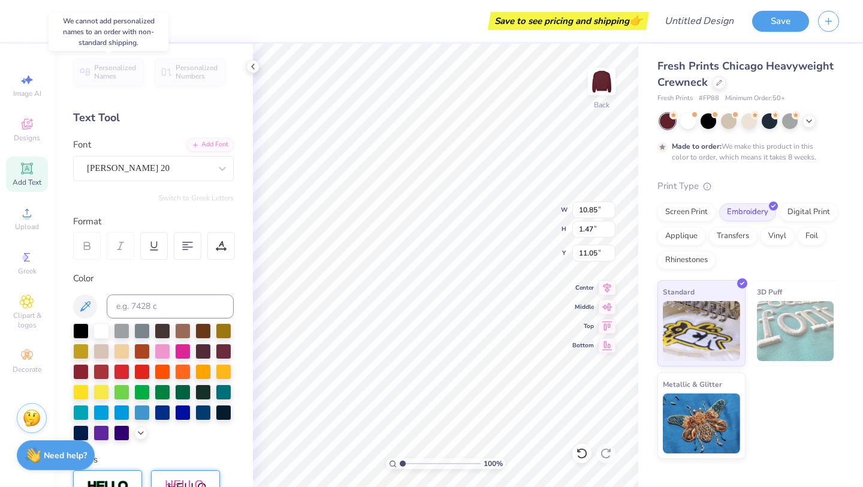
click at [123, 70] on span "Personalized Names" at bounding box center [115, 72] width 43 height 17
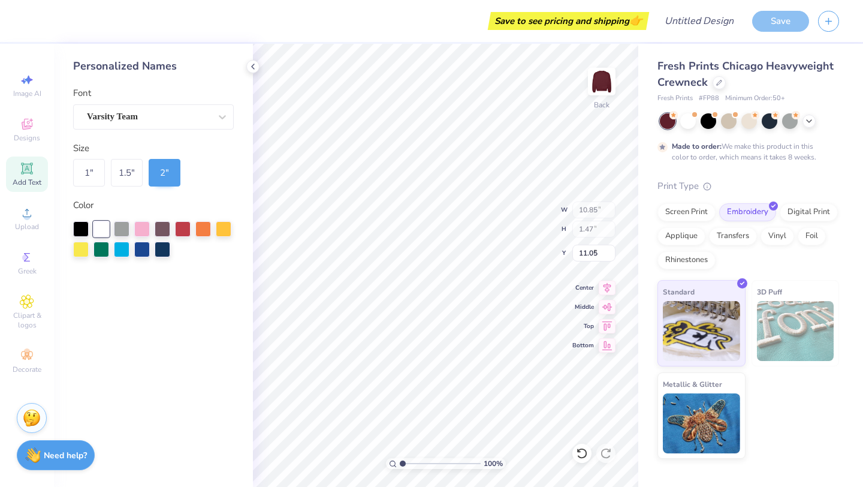
type input "12.43"
type input "2.00"
type input "9.50"
click at [179, 120] on div "Varsity Team" at bounding box center [149, 116] width 126 height 19
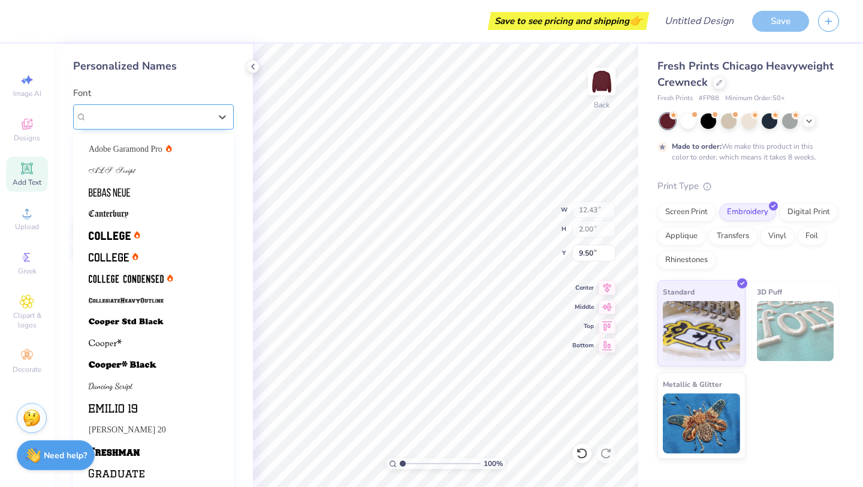
click at [176, 126] on div "Varsity Team" at bounding box center [153, 116] width 161 height 25
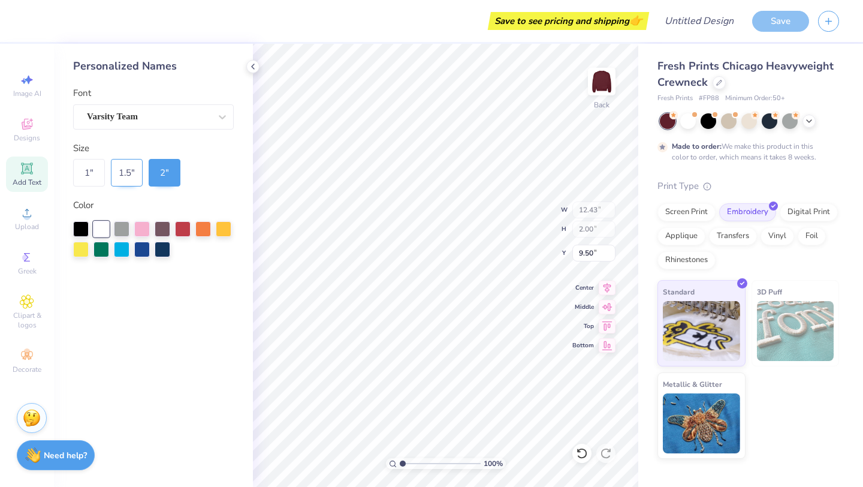
click at [129, 176] on div "1.5 "" at bounding box center [127, 173] width 32 height 28
type input "9.32"
type input "1.50"
type input "9.75"
click at [95, 172] on div "1 "" at bounding box center [89, 173] width 32 height 28
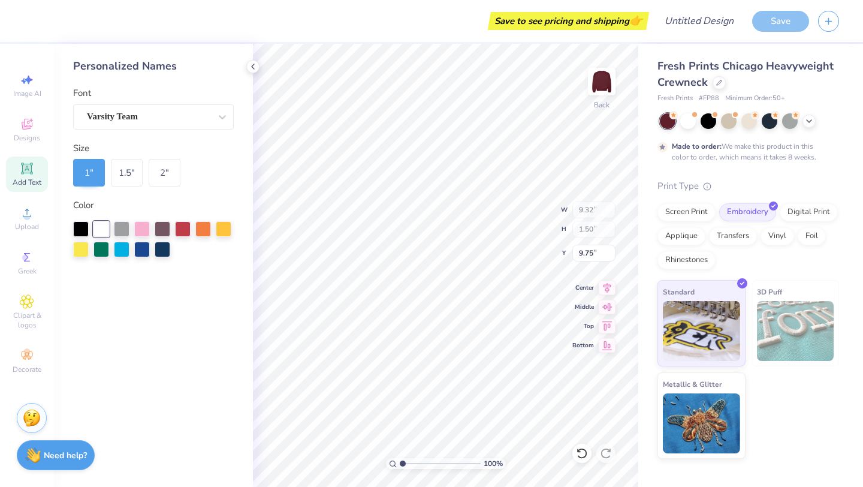
type input "6.21"
type input "1.00"
type input "10.00"
click at [224, 224] on div at bounding box center [224, 228] width 16 height 16
type input "10.85"
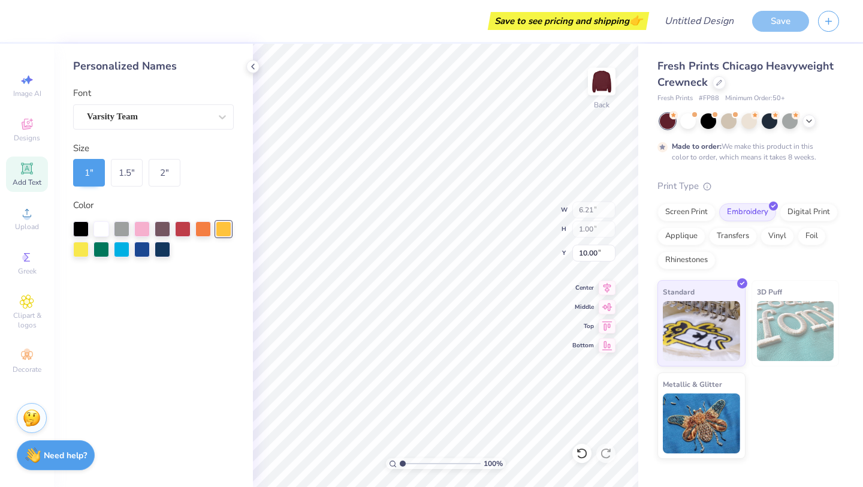
type input "1.47"
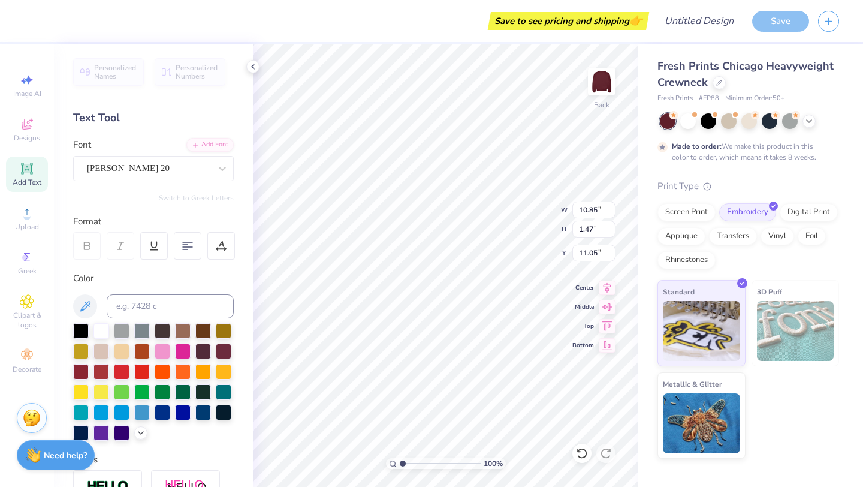
type input "3.45"
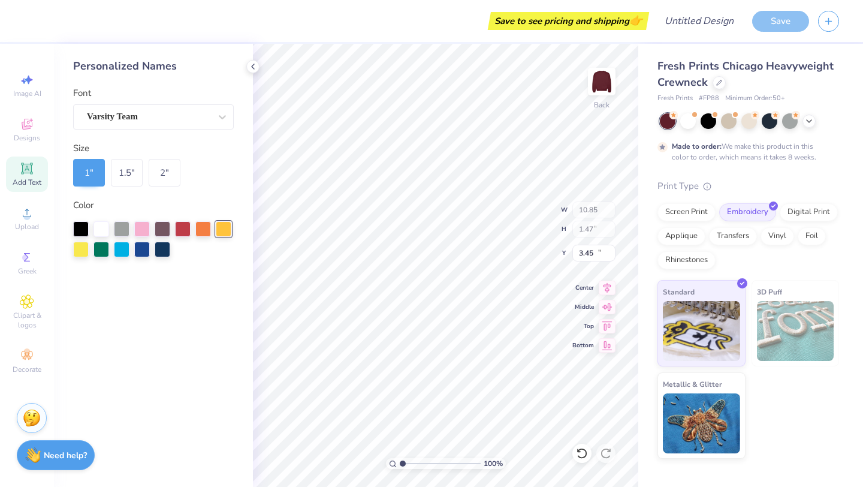
type input "6.21"
type input "1.00"
type input "5.61"
